Goal: Find specific page/section: Find specific page/section

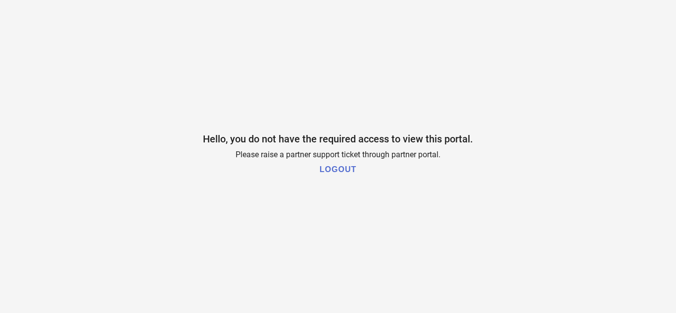
click at [336, 170] on h1 "LOGOUT" at bounding box center [338, 169] width 37 height 9
click at [468, 158] on div "Hello, you do not have the required access to view this portal. Please raise a …" at bounding box center [338, 156] width 676 height 313
